Goal: Task Accomplishment & Management: Complete application form

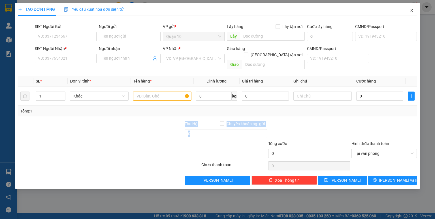
click at [412, 11] on icon "close" at bounding box center [411, 10] width 5 height 5
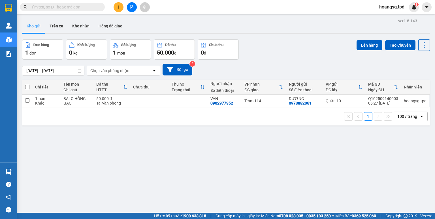
click at [80, 8] on input "text" at bounding box center [64, 7] width 67 height 6
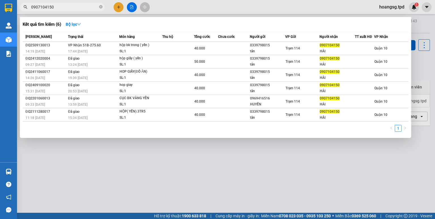
type input "0907104150"
click at [121, 6] on div at bounding box center [217, 109] width 435 height 219
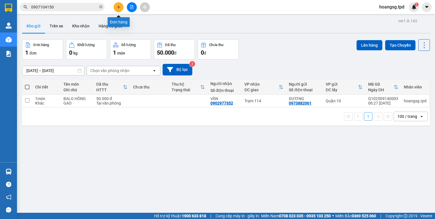
click at [119, 8] on icon "plus" at bounding box center [119, 7] width 4 height 4
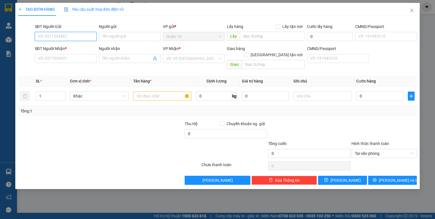
click at [59, 37] on input "SĐT Người Gửi" at bounding box center [66, 36] width 62 height 9
click at [70, 34] on input "0847345379" at bounding box center [66, 36] width 62 height 9
type input "0847345379"
click at [123, 38] on input "Người gửi" at bounding box center [130, 36] width 62 height 9
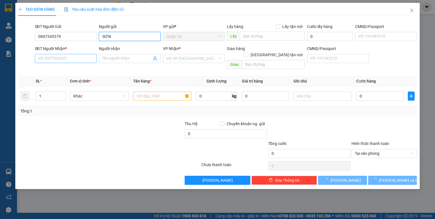
type input "SƠN"
click at [68, 59] on input "SĐT Người Nhận *" at bounding box center [66, 58] width 62 height 9
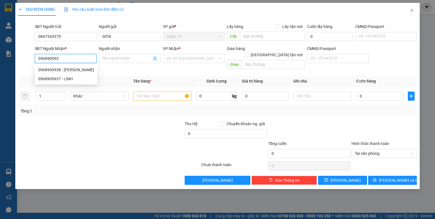
type input "0968909937"
click at [65, 69] on div "0968909937 - LINH" at bounding box center [65, 70] width 55 height 6
type input "LINH"
type input "0968909937"
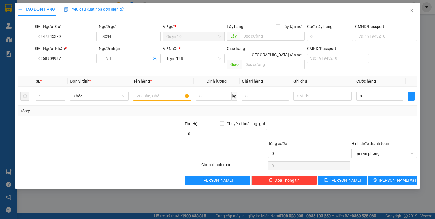
drag, startPoint x: 135, startPoint y: 148, endPoint x: 137, endPoint y: 145, distance: 3.7
click at [135, 148] on div at bounding box center [167, 151] width 67 height 20
click at [151, 92] on input "text" at bounding box center [162, 96] width 58 height 9
type input "THÙNG(MÁY VI TINH)"
type input "10.000.000"
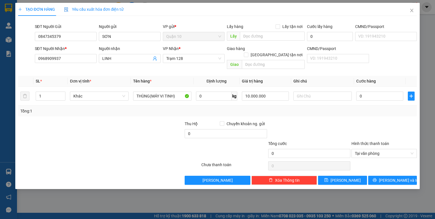
click at [270, 121] on div at bounding box center [309, 131] width 83 height 20
click at [317, 92] on input "text" at bounding box center [322, 96] width 58 height 9
type input "NHẸ TAY"
type input "1"
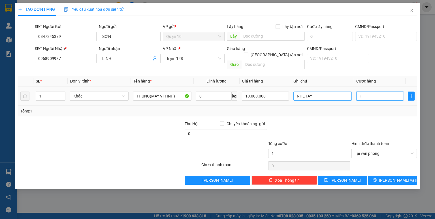
type input "10"
type input "100"
type input "100.000"
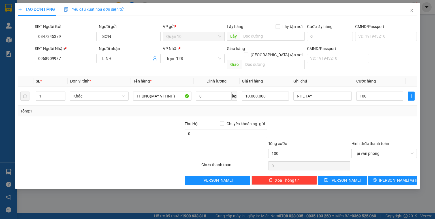
type input "100.000"
drag, startPoint x: 394, startPoint y: 116, endPoint x: 397, endPoint y: 157, distance: 41.5
click at [394, 121] on div at bounding box center [384, 131] width 67 height 20
click at [398, 178] on span "[PERSON_NAME] và In" at bounding box center [399, 181] width 40 height 6
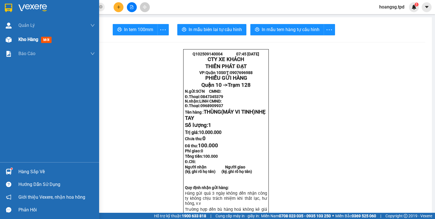
click at [9, 39] on img at bounding box center [9, 40] width 6 height 6
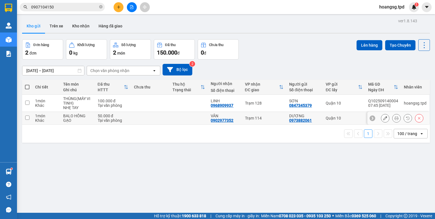
drag, startPoint x: 25, startPoint y: 117, endPoint x: 72, endPoint y: 128, distance: 47.5
click at [26, 117] on input "checkbox" at bounding box center [27, 118] width 4 height 4
checkbox input "true"
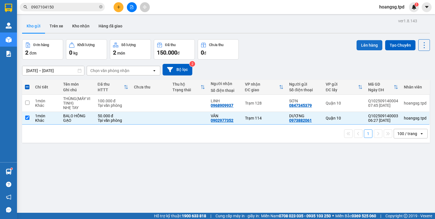
click at [358, 42] on button "Lên hàng" at bounding box center [370, 45] width 26 height 10
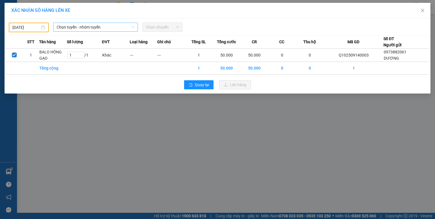
click at [73, 24] on span "Chọn tuyến - nhóm tuyến" at bounding box center [96, 27] width 78 height 8
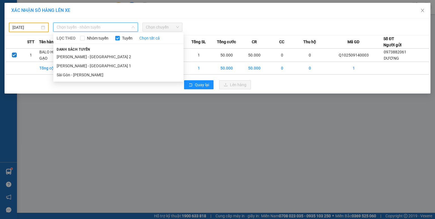
click at [88, 76] on li "Sài Gòn - [PERSON_NAME]" at bounding box center [118, 75] width 130 height 9
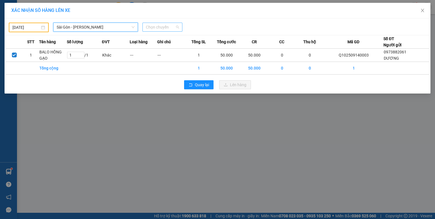
drag, startPoint x: 167, startPoint y: 30, endPoint x: 164, endPoint y: 25, distance: 5.1
click at [167, 29] on span "Chọn chuyến" at bounding box center [162, 27] width 33 height 8
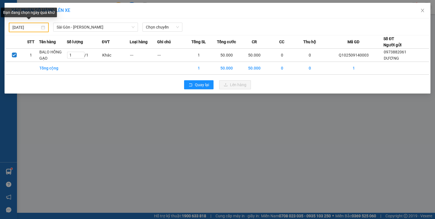
click at [42, 27] on div "[DATE]" at bounding box center [28, 27] width 33 height 6
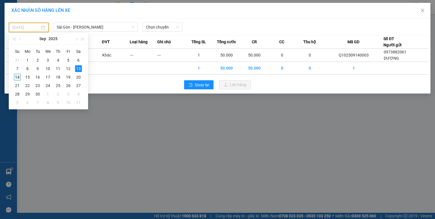
click at [17, 78] on div "14" at bounding box center [17, 77] width 7 height 7
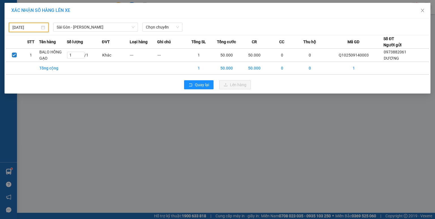
type input "[DATE]"
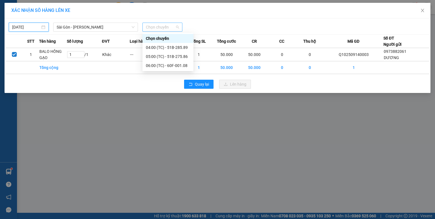
click at [176, 27] on span "Chọn chuyến" at bounding box center [162, 27] width 33 height 8
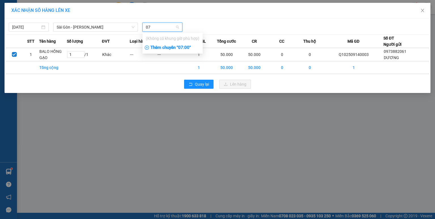
type input "07"
click at [184, 49] on div "Thêm chuyến " 07:00 "" at bounding box center [172, 48] width 60 height 10
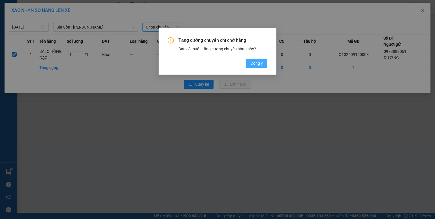
click at [255, 65] on span "Đồng ý" at bounding box center [256, 63] width 12 height 6
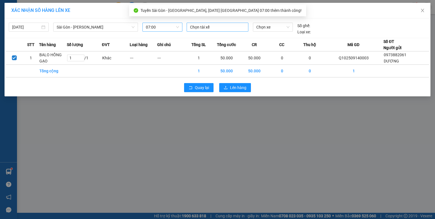
click at [202, 28] on div at bounding box center [217, 27] width 59 height 7
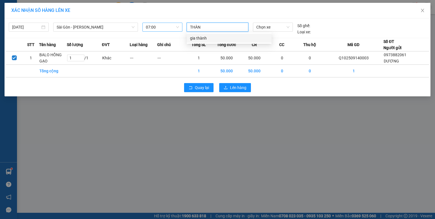
type input "THÀNH"
click at [196, 37] on div "gia thành" at bounding box center [229, 38] width 78 height 6
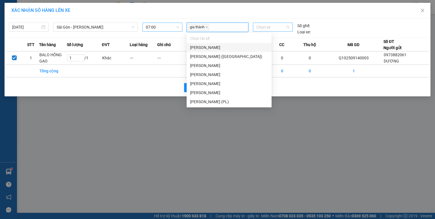
click at [275, 27] on span "Chọn xe" at bounding box center [272, 27] width 33 height 8
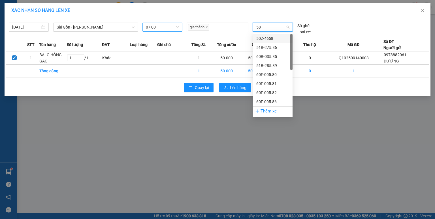
type input "580"
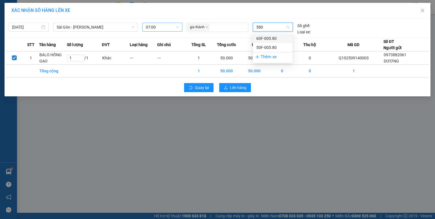
click at [273, 39] on div "60F-005.80" at bounding box center [272, 38] width 33 height 6
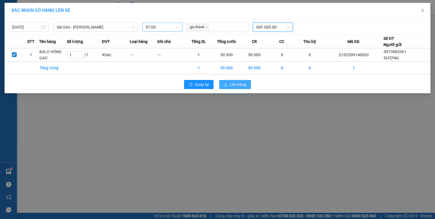
click at [235, 84] on span "Lên hàng" at bounding box center [238, 85] width 16 height 6
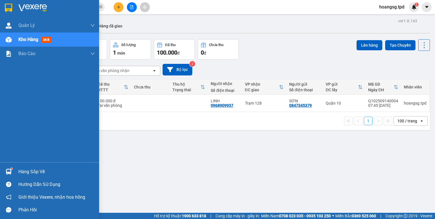
click at [10, 170] on img at bounding box center [9, 172] width 6 height 6
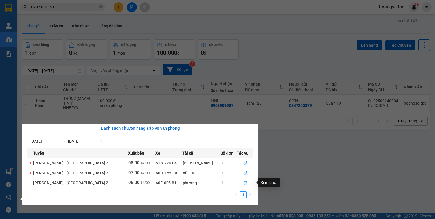
click at [244, 182] on icon "file-done" at bounding box center [245, 183] width 4 height 4
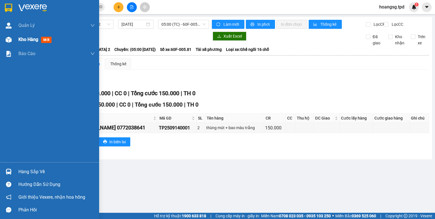
click at [15, 37] on div "Kho hàng mới" at bounding box center [49, 40] width 99 height 14
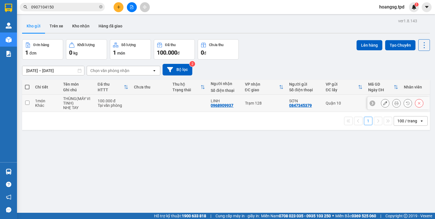
click at [26, 104] on input "checkbox" at bounding box center [27, 103] width 4 height 4
checkbox input "true"
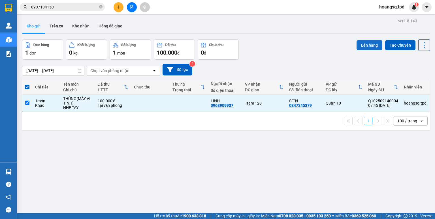
click at [368, 48] on button "Lên hàng" at bounding box center [370, 45] width 26 height 10
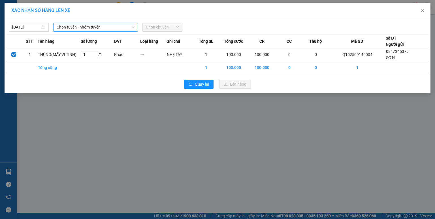
click at [98, 27] on span "Chọn tuyến - nhóm tuyến" at bounding box center [96, 27] width 78 height 8
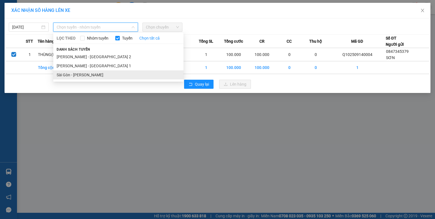
click at [88, 76] on li "Sài Gòn - [PERSON_NAME]" at bounding box center [118, 75] width 130 height 9
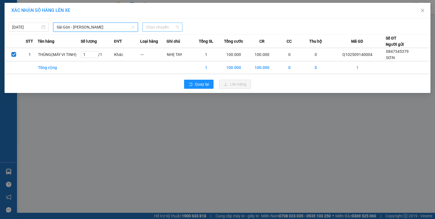
click at [179, 29] on span "Chọn chuyến" at bounding box center [162, 27] width 33 height 8
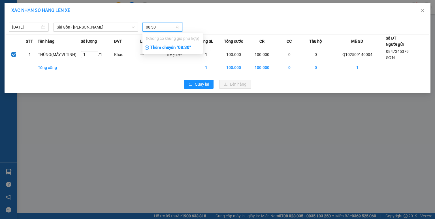
type input "08:30"
click at [174, 53] on body "Kết quả tìm kiếm ( 6 ) Bộ lọc Mã ĐH Trạng thái Món hàng Thu hộ Tổng cước Chưa c…" at bounding box center [217, 109] width 435 height 219
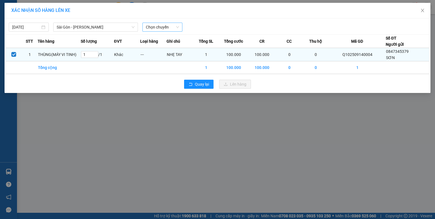
click at [175, 51] on td "NHẸ TAY" at bounding box center [180, 54] width 26 height 13
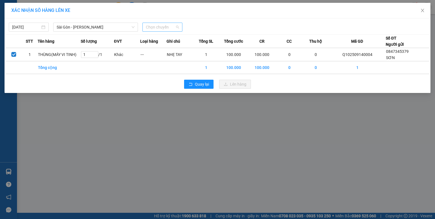
click at [172, 27] on span "Chọn chuyến" at bounding box center [162, 27] width 33 height 8
type input "0830"
click at [178, 49] on div "Thêm chuyến " 08:30 "" at bounding box center [172, 48] width 60 height 10
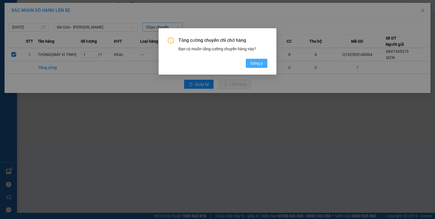
click at [257, 65] on span "Đồng ý" at bounding box center [256, 63] width 12 height 6
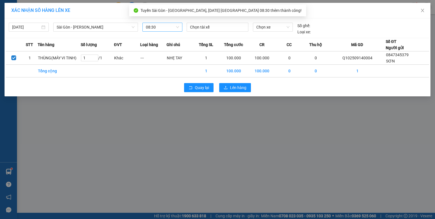
click at [155, 27] on span "08:30" at bounding box center [162, 27] width 33 height 8
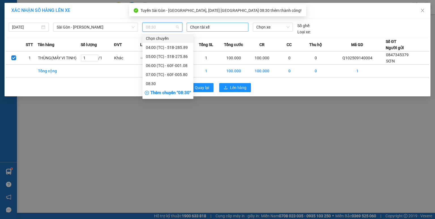
click at [210, 26] on div at bounding box center [217, 27] width 59 height 7
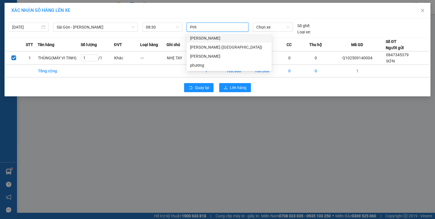
type input "PHUO"
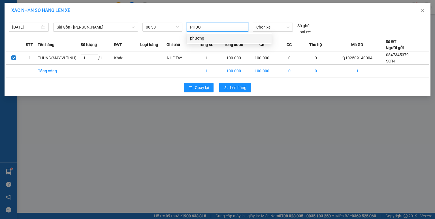
click at [210, 42] on div "phương" at bounding box center [229, 38] width 85 height 9
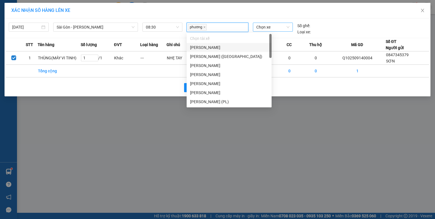
click at [273, 28] on span "Chọn xe" at bounding box center [272, 27] width 33 height 8
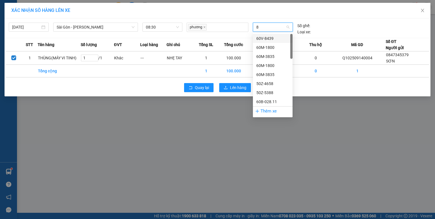
type input "81"
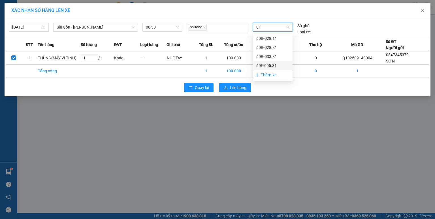
click at [277, 66] on div "60F-005.81" at bounding box center [272, 66] width 33 height 6
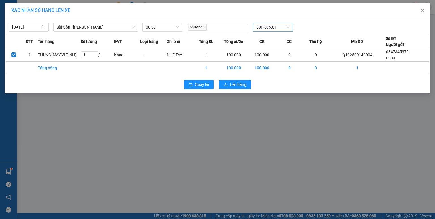
click at [231, 89] on div "Quay lại Lên hàng" at bounding box center [217, 84] width 423 height 15
click at [234, 84] on span "Lên hàng" at bounding box center [238, 85] width 16 height 6
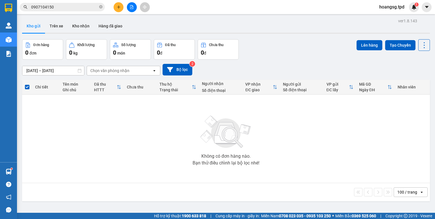
click at [119, 9] on button at bounding box center [119, 7] width 10 height 10
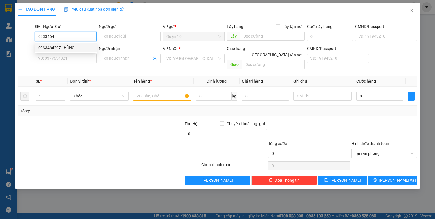
type input "0933464297"
type input "HÙNG"
type input "075089011119"
type input "0353732681"
type input "cô lìn"
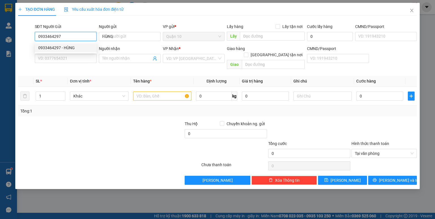
type input "119"
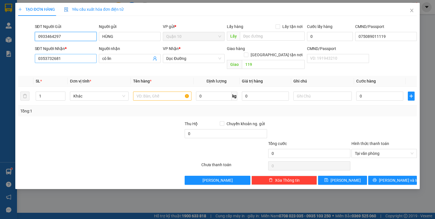
type input "0933464297"
drag, startPoint x: 75, startPoint y: 59, endPoint x: 0, endPoint y: 54, distance: 75.5
click at [0, 59] on div "TẠO ĐƠN HÀNG Yêu cầu xuất hóa đơn điện tử Transit Pickup Surcharge Ids Transit …" at bounding box center [217, 109] width 435 height 219
click at [213, 56] on span "Dọc Đường" at bounding box center [193, 58] width 55 height 8
type input "0378111630"
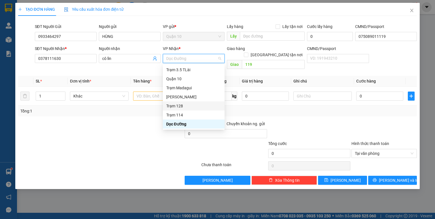
click at [195, 106] on div "Trạm 128" at bounding box center [193, 106] width 55 height 6
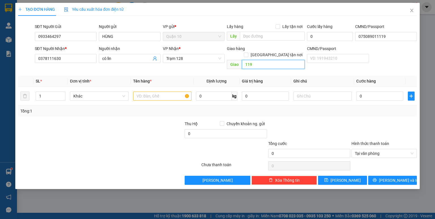
click at [253, 60] on input "119" at bounding box center [273, 64] width 63 height 9
drag, startPoint x: 126, startPoint y: 61, endPoint x: 46, endPoint y: 65, distance: 80.0
click at [50, 65] on div "Transit Pickup Surcharge Ids Transit Deliver Surcharge Ids Transit Deliver Surc…" at bounding box center [217, 102] width 399 height 165
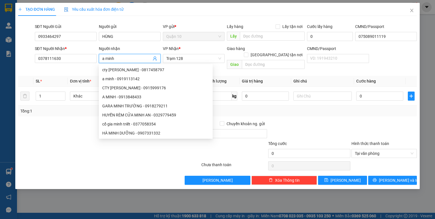
type input "a minh"
click at [59, 78] on div "SL *" at bounding box center [51, 81] width 30 height 6
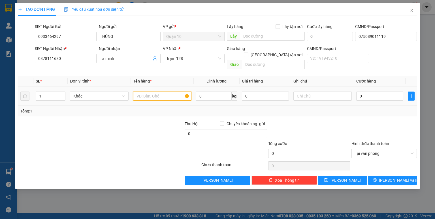
click at [151, 92] on input "text" at bounding box center [162, 96] width 58 height 9
type input "bọc trắng (bánh trunng thu"
type input "300.000"
type input "5"
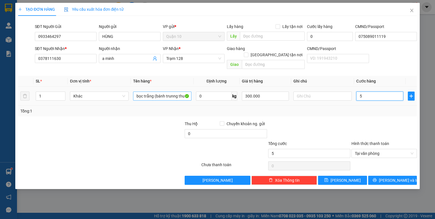
type input "50"
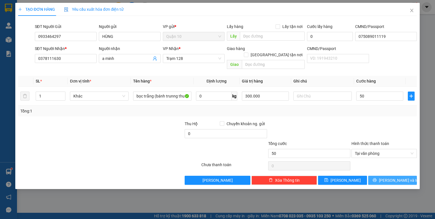
type input "50.000"
click at [392, 178] on span "[PERSON_NAME] và In" at bounding box center [399, 181] width 40 height 6
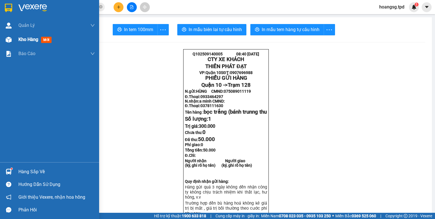
click at [13, 41] on div at bounding box center [9, 40] width 10 height 10
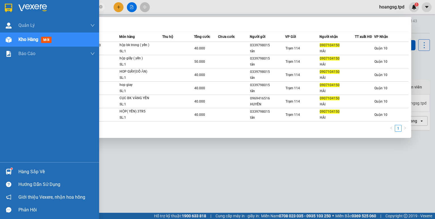
drag, startPoint x: 71, startPoint y: 7, endPoint x: 0, endPoint y: 5, distance: 70.5
click at [0, 12] on section "Kết quả tìm kiếm ( 6 ) Bộ lọc Mã ĐH Trạng thái Món hàng Thu hộ Tổng cước Chưa c…" at bounding box center [217, 109] width 435 height 219
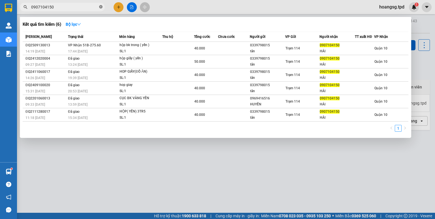
click at [102, 5] on icon "close-circle" at bounding box center [100, 6] width 3 height 3
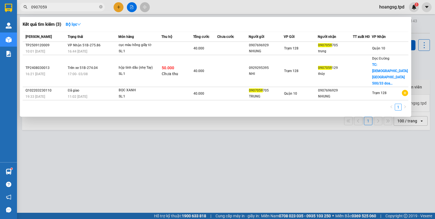
type input "0907059"
